Goal: Check status: Check status

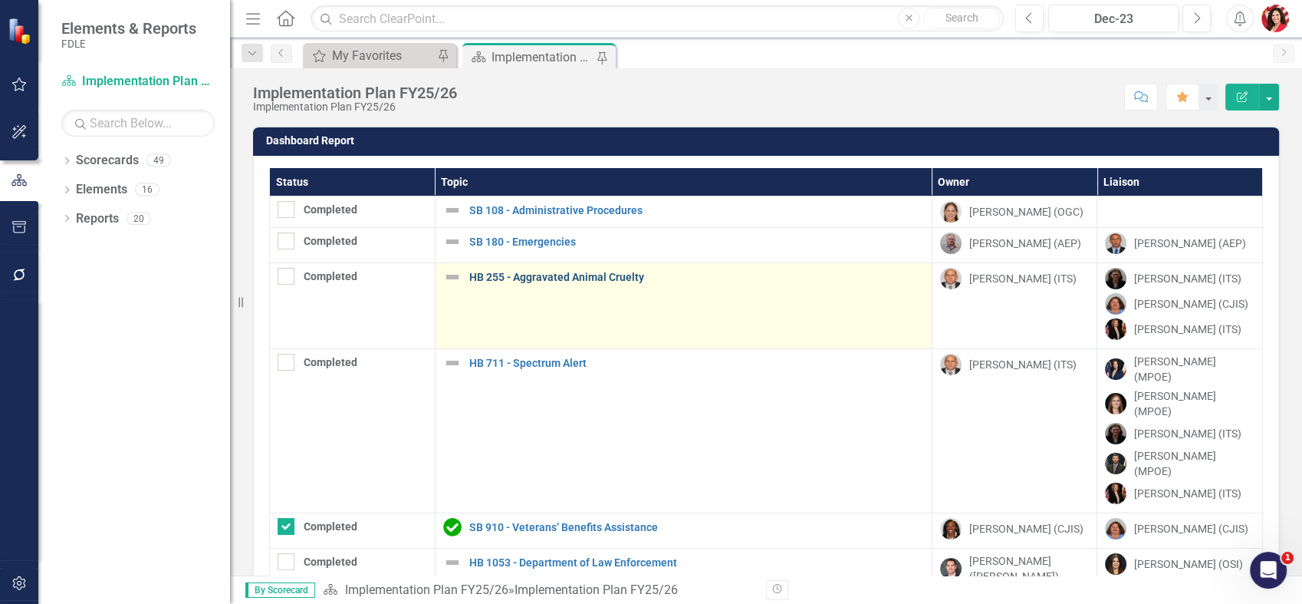
click at [537, 281] on link "HB 255 - Aggravated Animal Cruelty" at bounding box center [696, 277] width 455 height 12
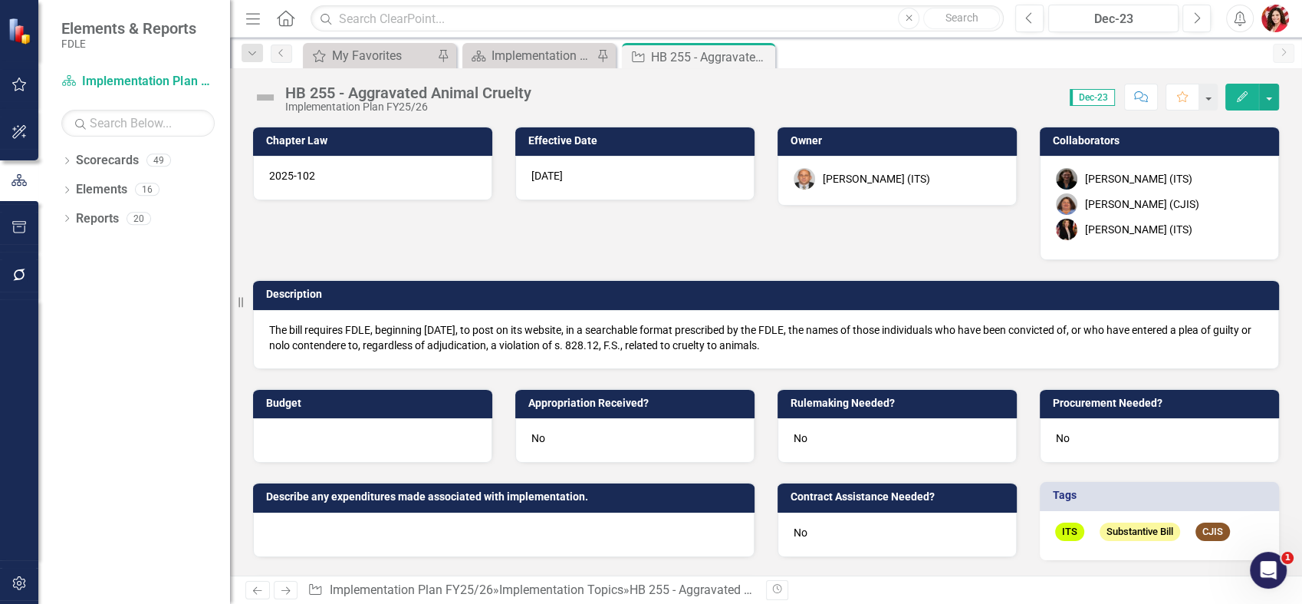
click at [1126, 206] on div "[PERSON_NAME] (CJIS)" at bounding box center [1142, 203] width 114 height 15
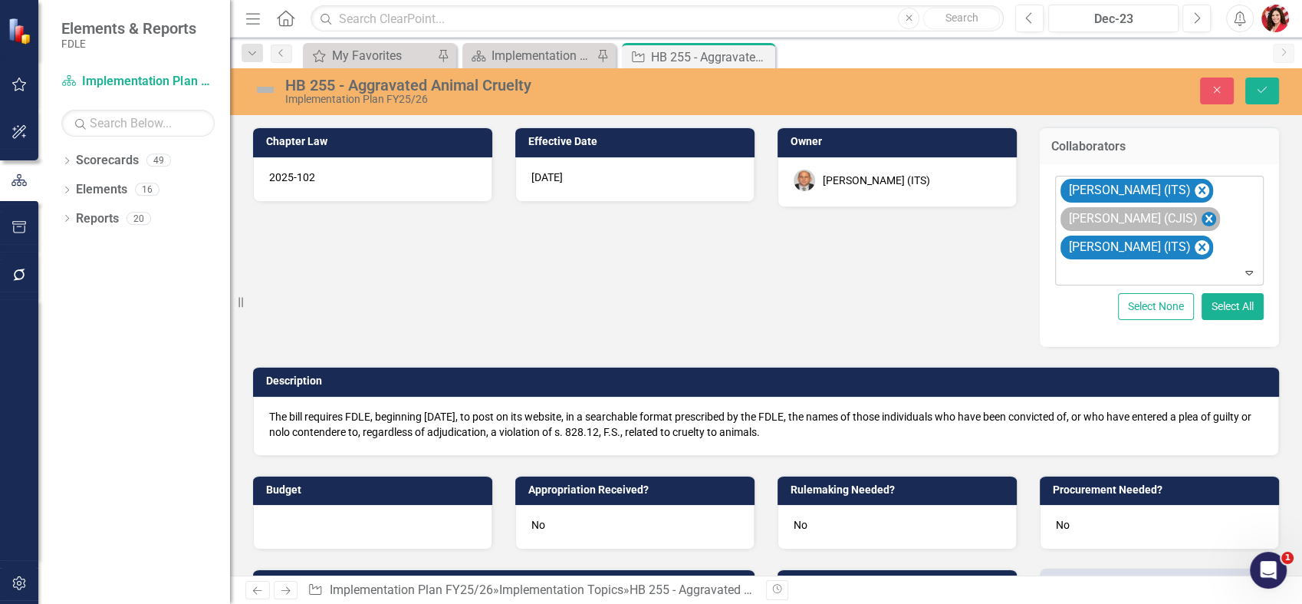
click at [1202, 225] on icon "Remove Rachel Truxell (CJIS)" at bounding box center [1209, 218] width 15 height 19
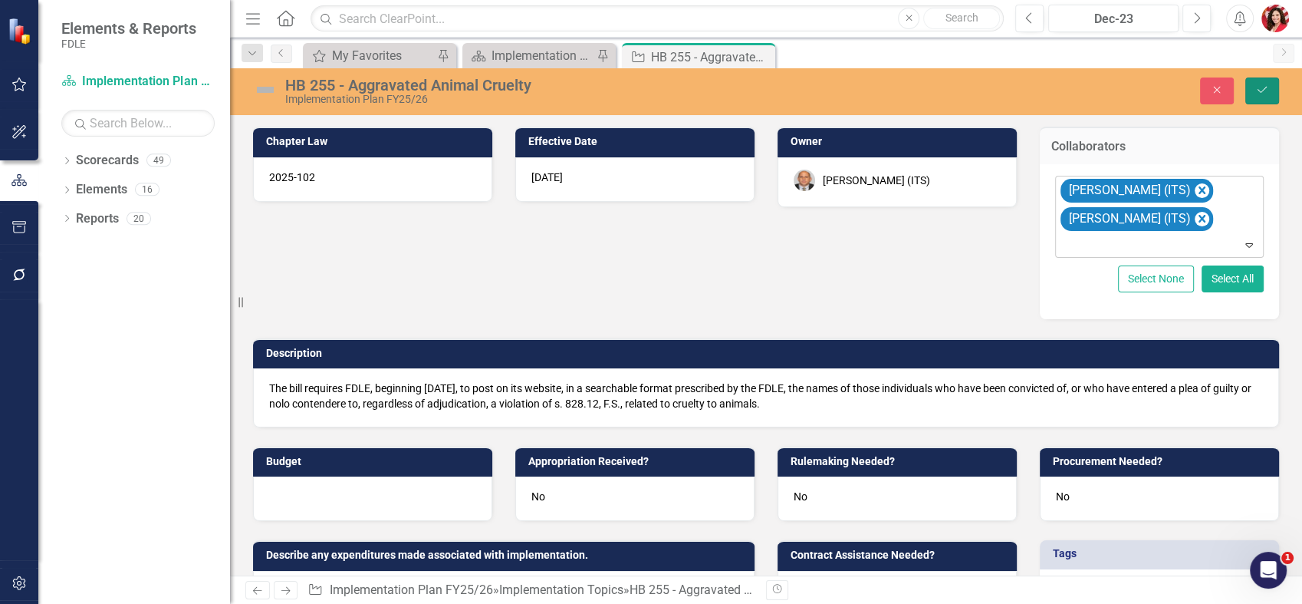
click at [1261, 92] on icon "submit" at bounding box center [1262, 90] width 9 height 6
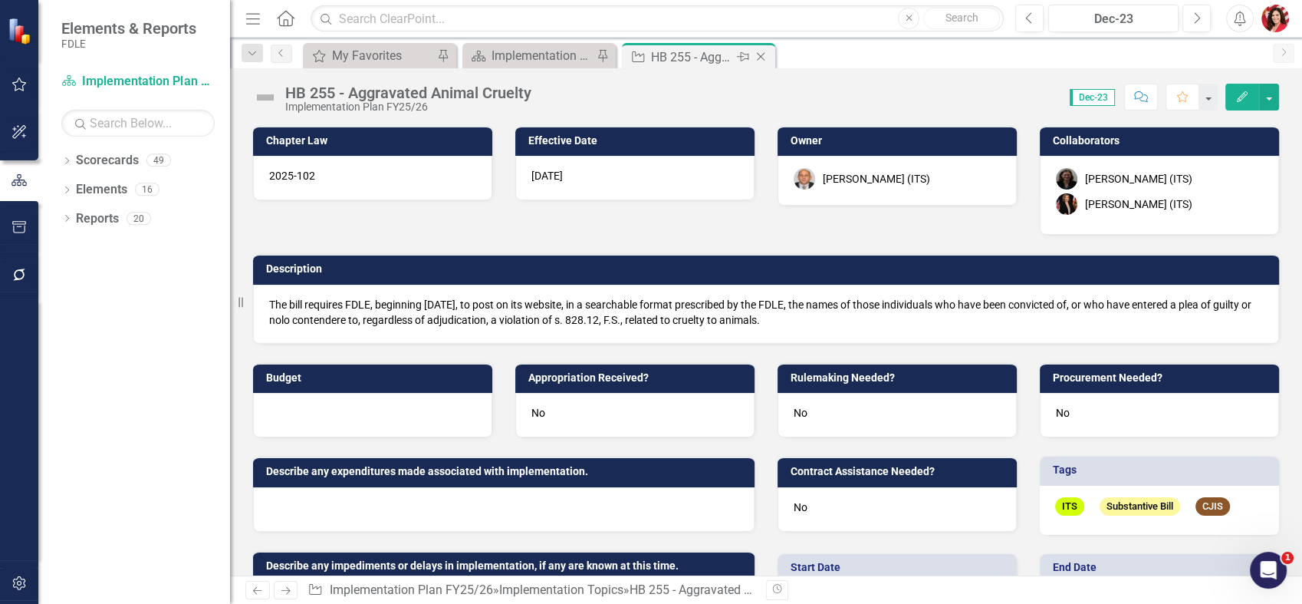
click at [758, 54] on icon "Close" at bounding box center [760, 57] width 15 height 12
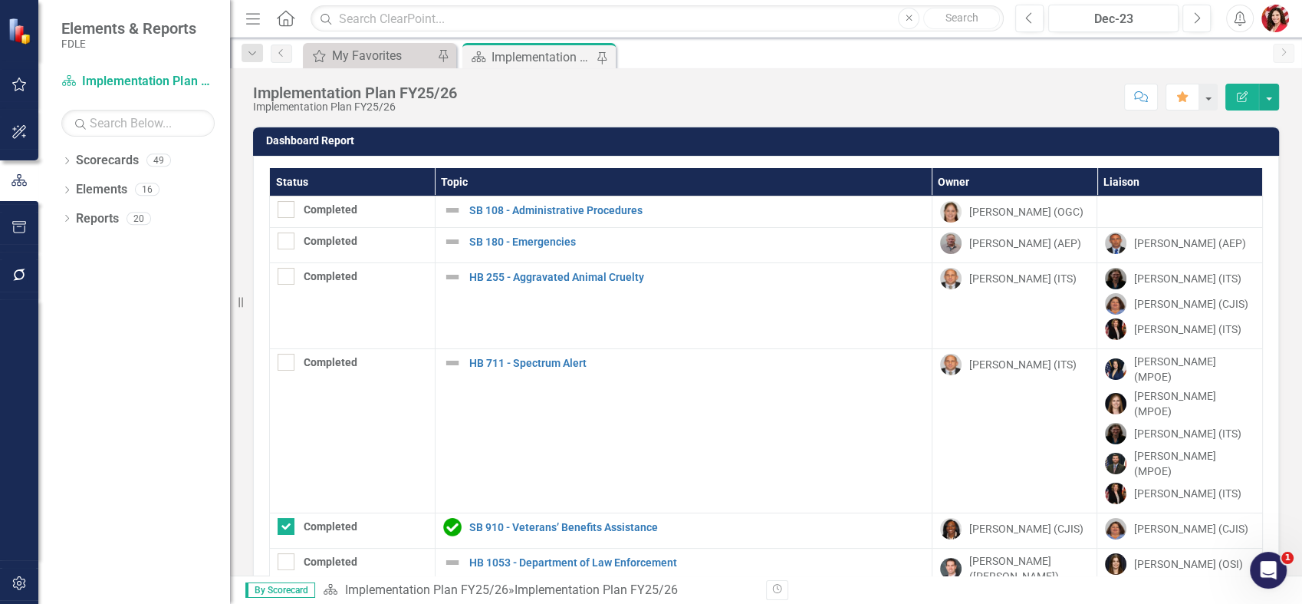
click at [520, 49] on div "Implementation Plan FY25/26" at bounding box center [542, 57] width 101 height 19
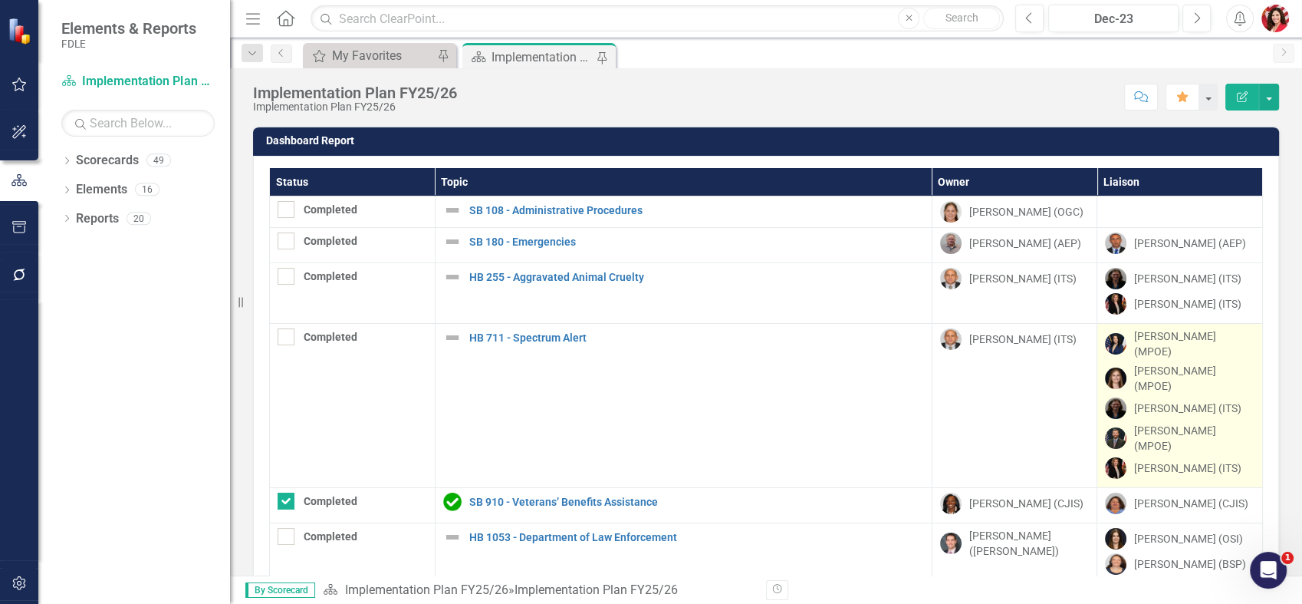
click at [1138, 371] on div "[PERSON_NAME] (MPOE)" at bounding box center [1194, 378] width 120 height 31
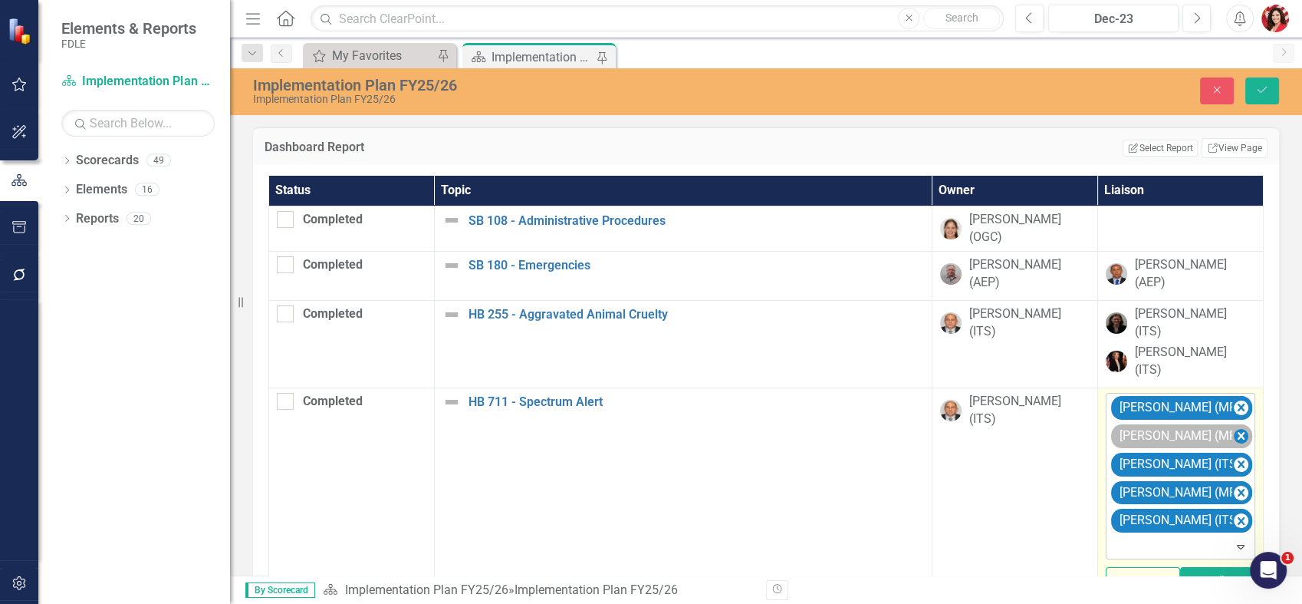
click at [1238, 432] on icon "Remove Heather Faulkner (MPOE)" at bounding box center [1241, 436] width 7 height 8
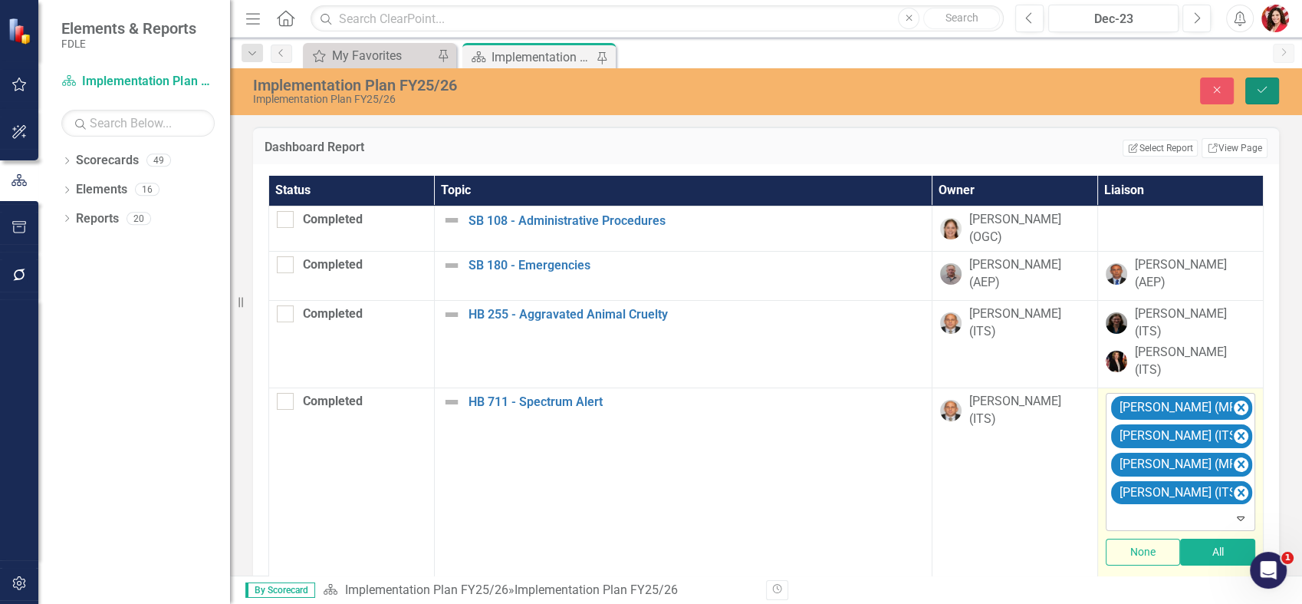
click at [1245, 90] on button "Save" at bounding box center [1262, 90] width 34 height 27
